Goal: Navigation & Orientation: Find specific page/section

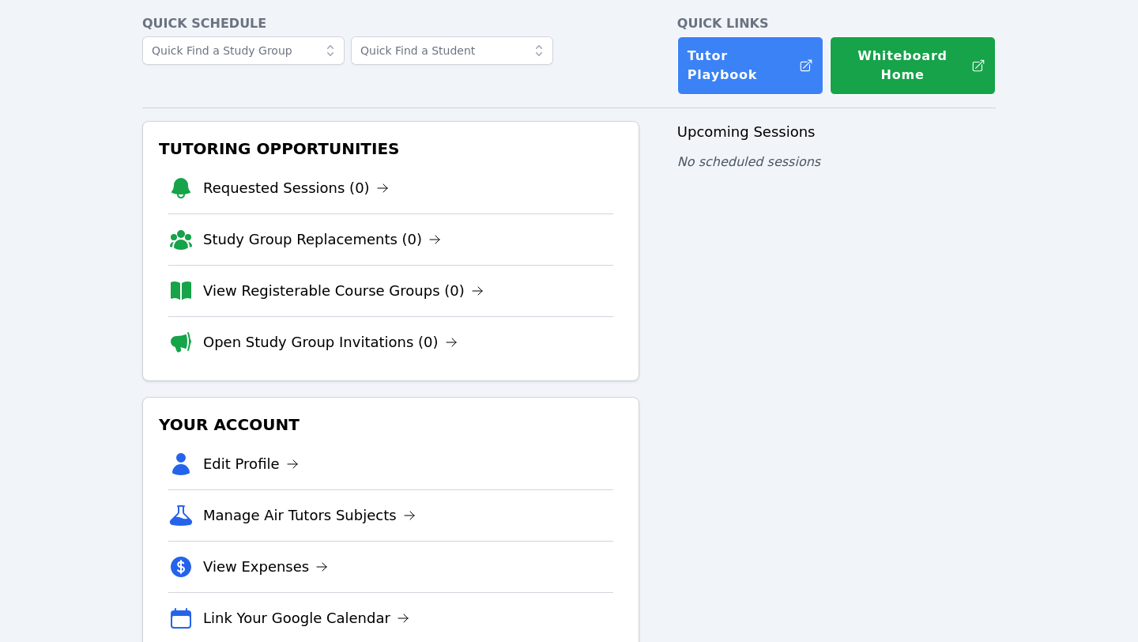
scroll to position [77, 0]
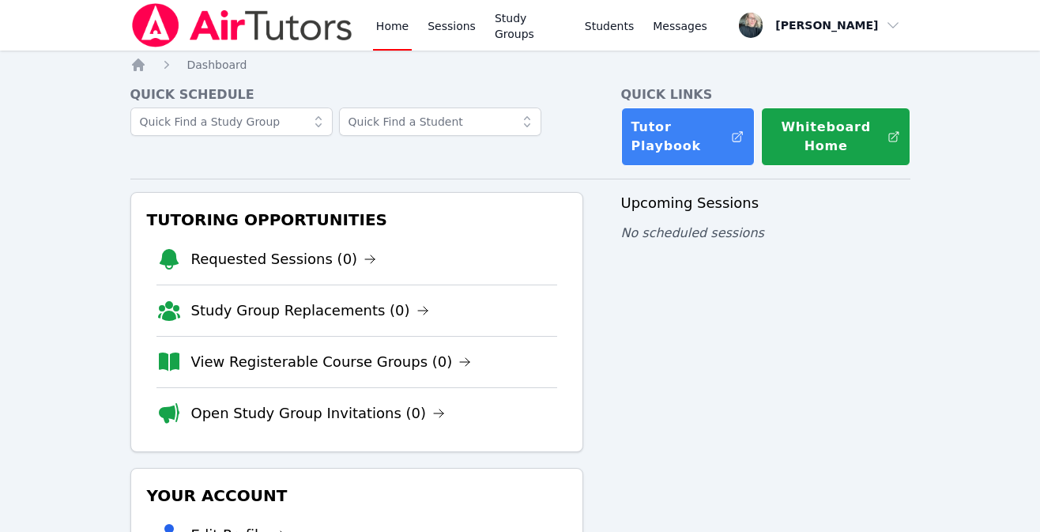
click at [863, 376] on div "Upcoming Sessions No scheduled sessions" at bounding box center [765, 460] width 289 height 536
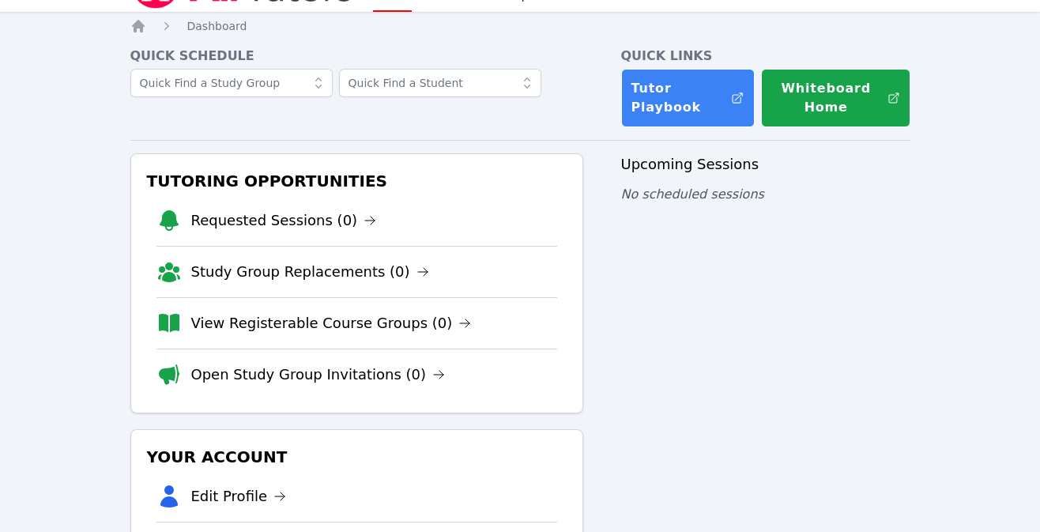
scroll to position [40, 0]
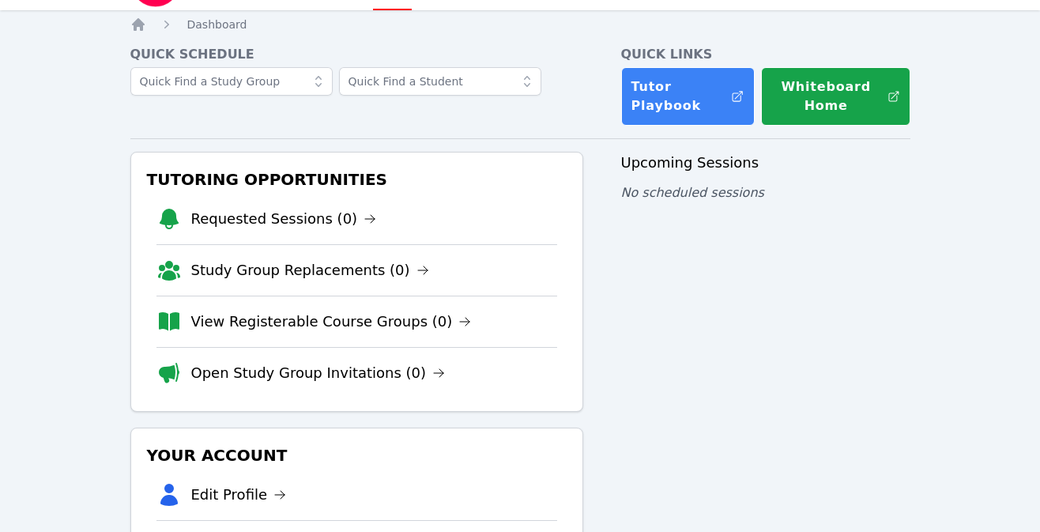
click at [813, 375] on div "Upcoming Sessions No scheduled sessions" at bounding box center [765, 420] width 289 height 536
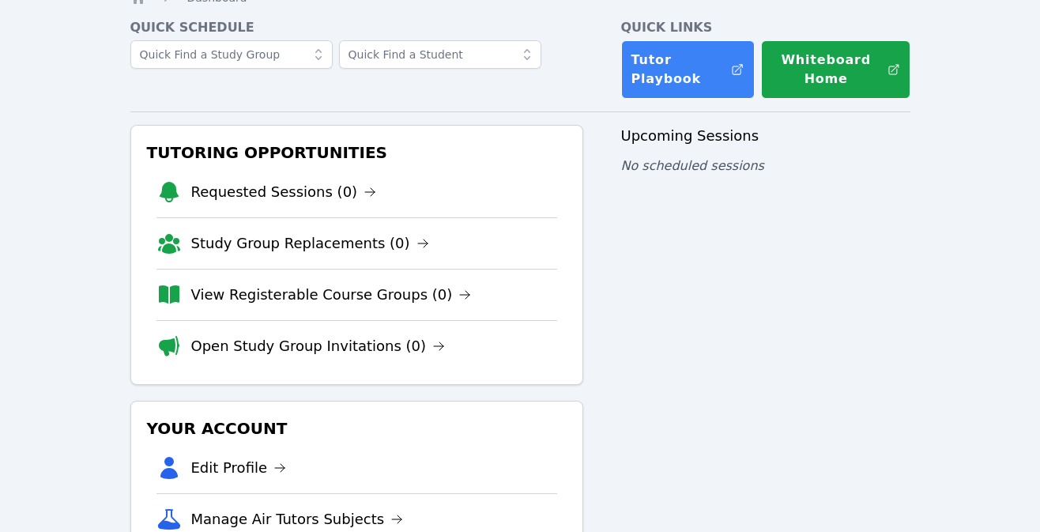
scroll to position [76, 0]
